Goal: Find specific page/section: Find specific page/section

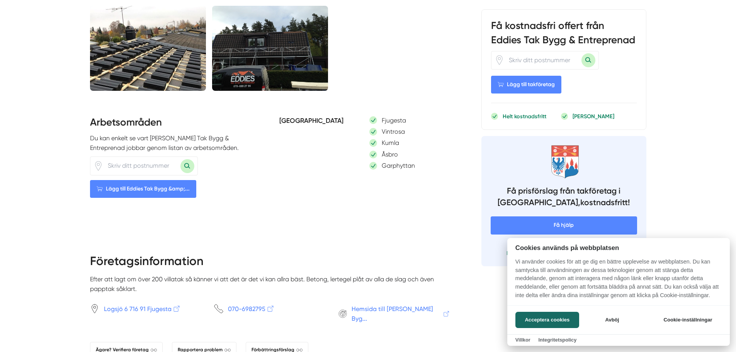
scroll to position [425, 0]
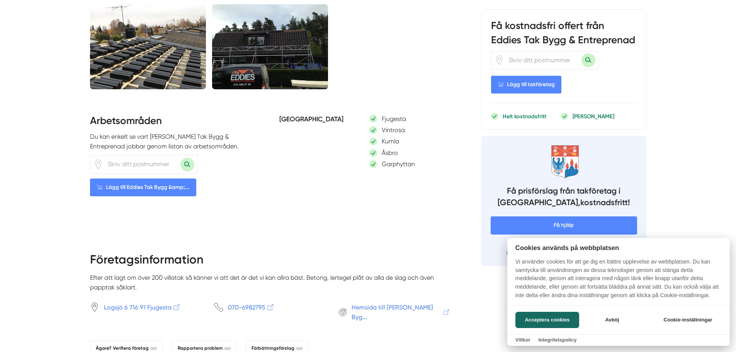
click at [145, 165] on div at bounding box center [368, 176] width 736 height 352
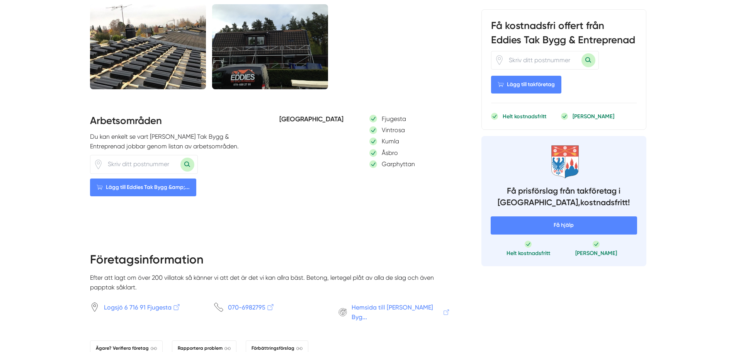
click at [160, 161] on input "number" at bounding box center [141, 164] width 77 height 18
type input "71940"
click at [180, 158] on button "Sök med postnummer" at bounding box center [187, 165] width 14 height 14
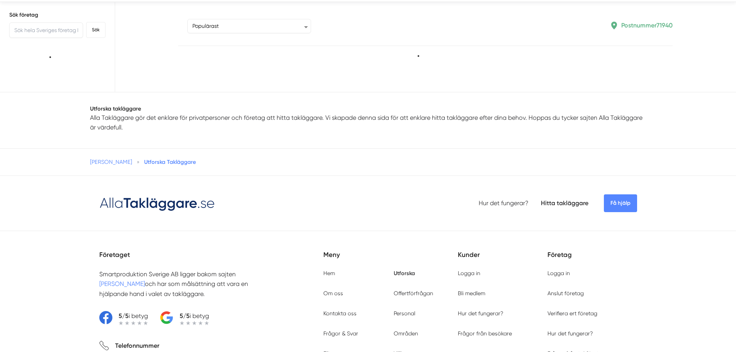
scroll to position [116, 0]
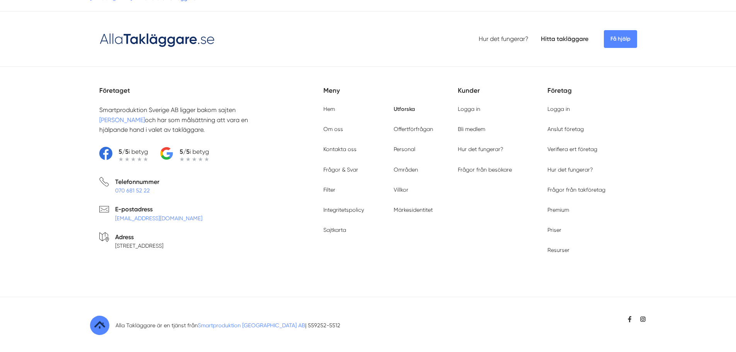
type input "71940"
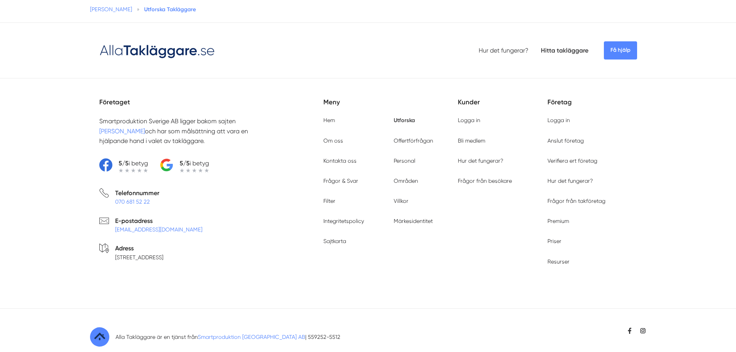
scroll to position [2577, 0]
